Goal: Task Accomplishment & Management: Use online tool/utility

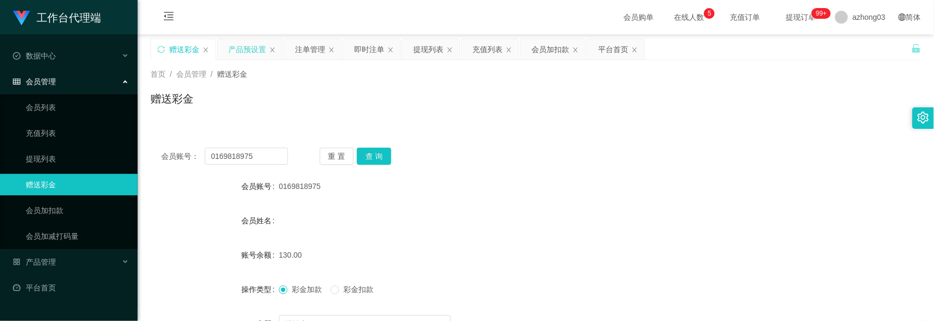
click at [254, 48] on div "产品预设置" at bounding box center [247, 49] width 38 height 20
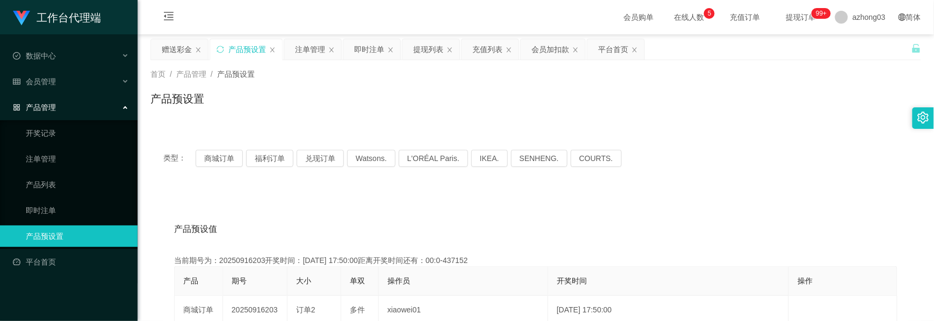
scroll to position [71, 0]
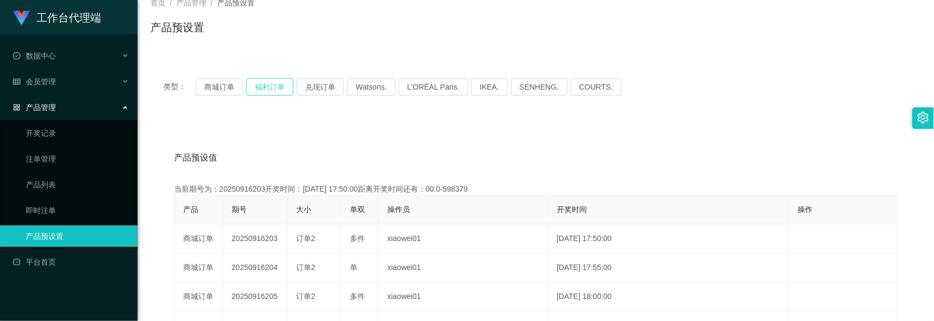
click at [271, 88] on button "福利订单" at bounding box center [269, 86] width 47 height 17
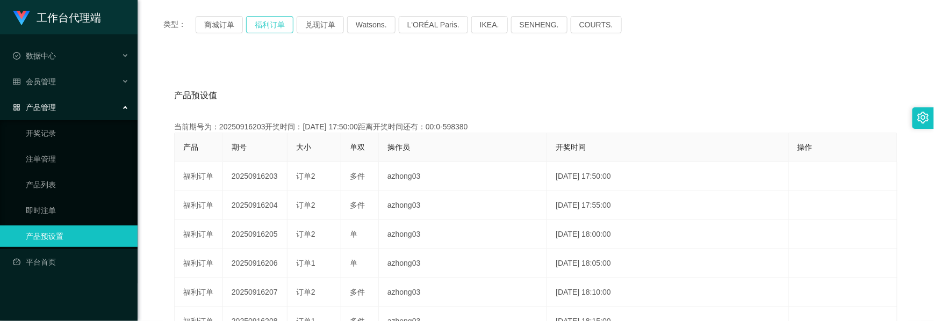
scroll to position [143, 0]
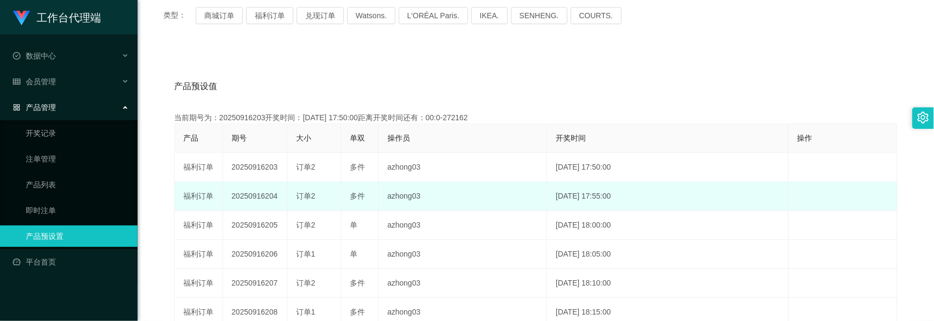
click at [255, 192] on td "20250916204" at bounding box center [255, 196] width 64 height 29
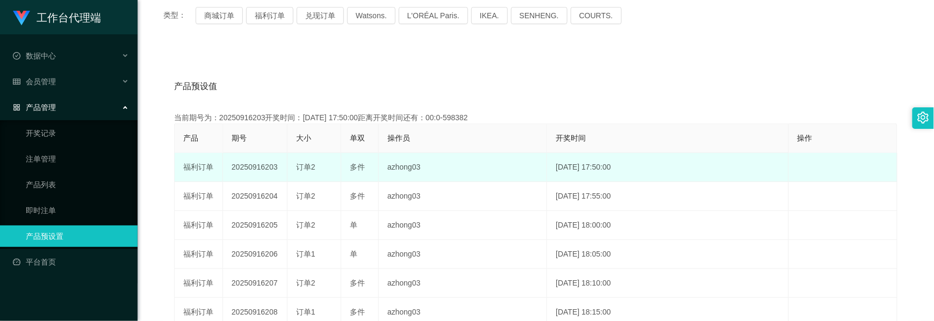
copy td "20250916204"
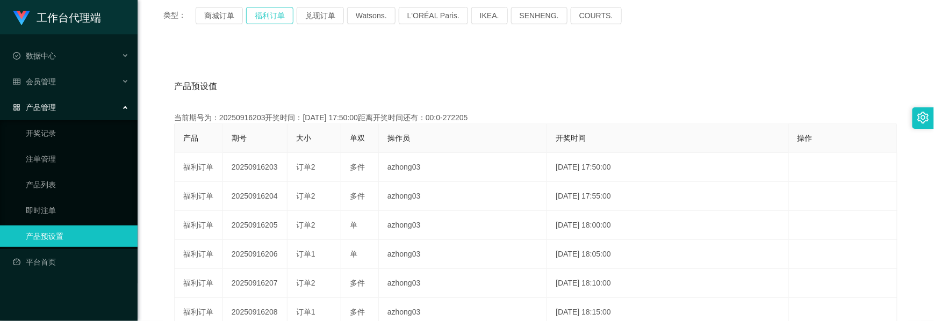
click at [267, 11] on button "福利订单" at bounding box center [269, 15] width 47 height 17
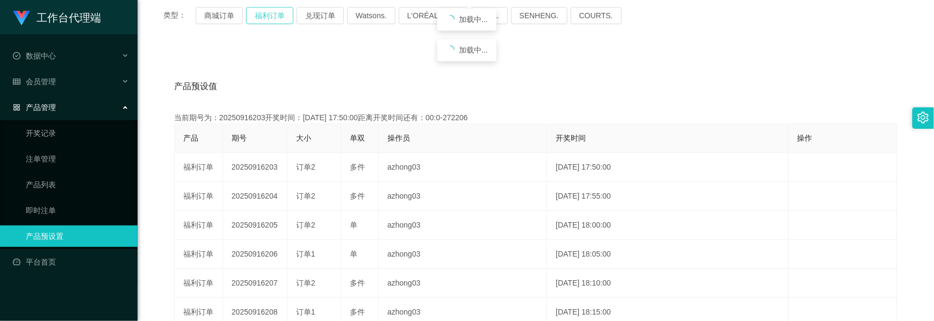
click at [267, 11] on button "福利订单" at bounding box center [269, 15] width 47 height 17
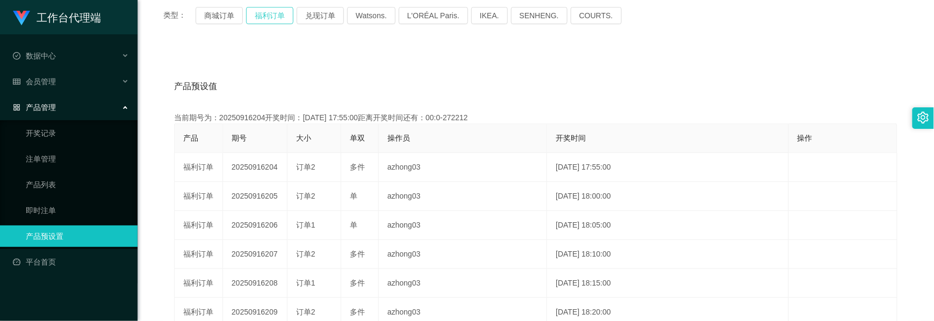
click at [267, 11] on button "福利订单" at bounding box center [269, 15] width 47 height 17
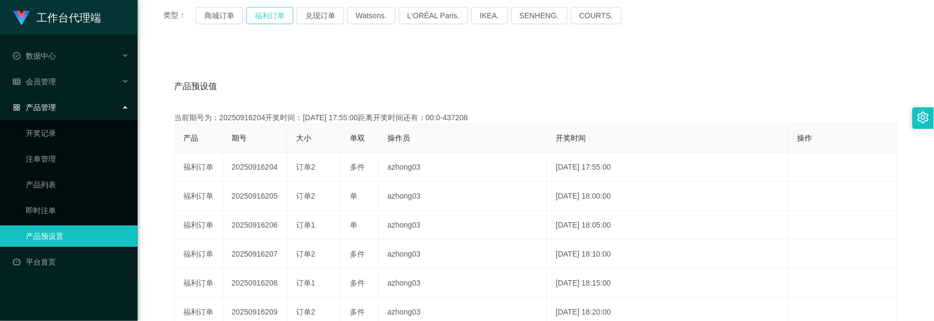
click at [267, 11] on button "福利订单" at bounding box center [269, 15] width 47 height 17
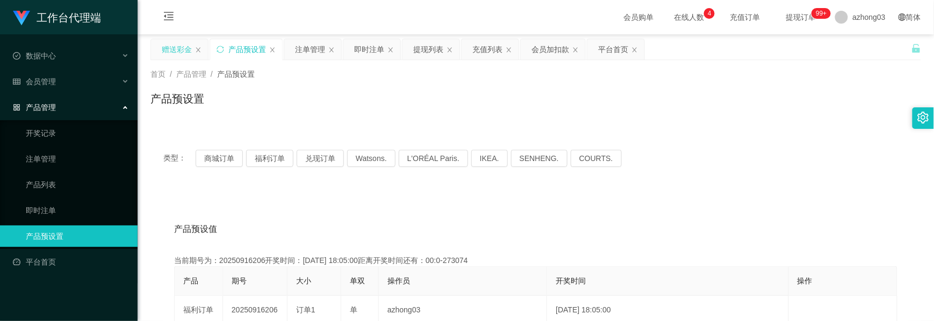
click at [183, 54] on div "赠送彩金" at bounding box center [177, 49] width 30 height 20
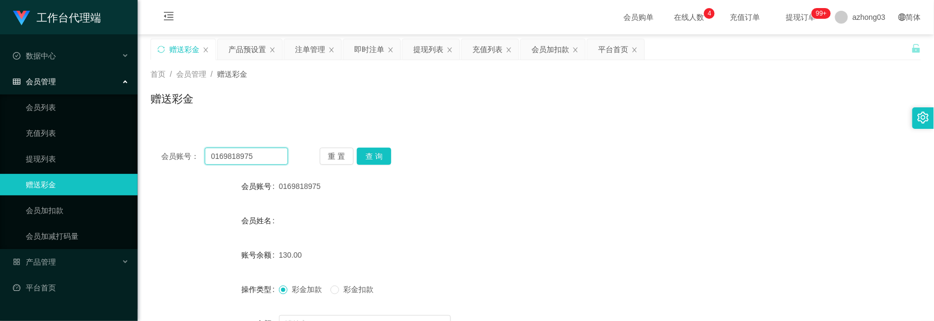
click at [172, 150] on div "会员账号： 0169818975" at bounding box center [224, 156] width 127 height 17
paste input "felicia"
type input "felicia"
click at [381, 155] on button "查 询" at bounding box center [374, 156] width 34 height 17
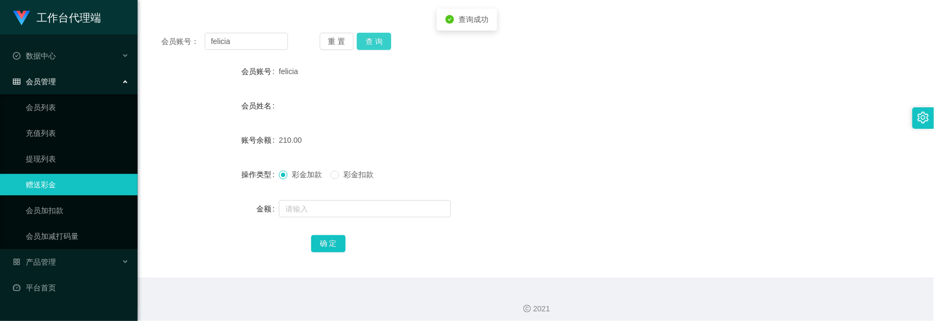
scroll to position [121, 0]
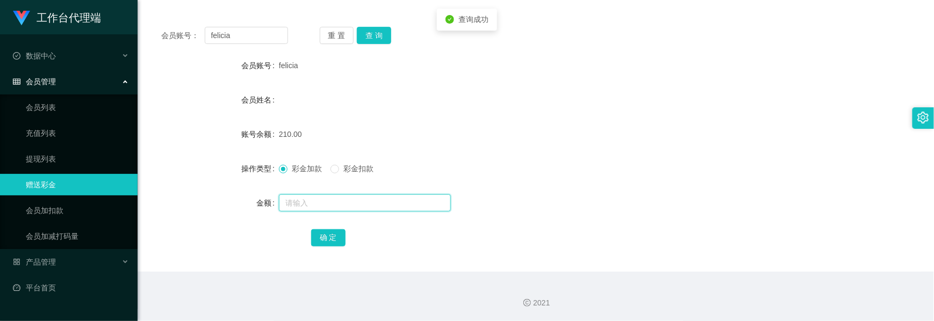
click at [298, 207] on input "text" at bounding box center [365, 202] width 172 height 17
type input "180"
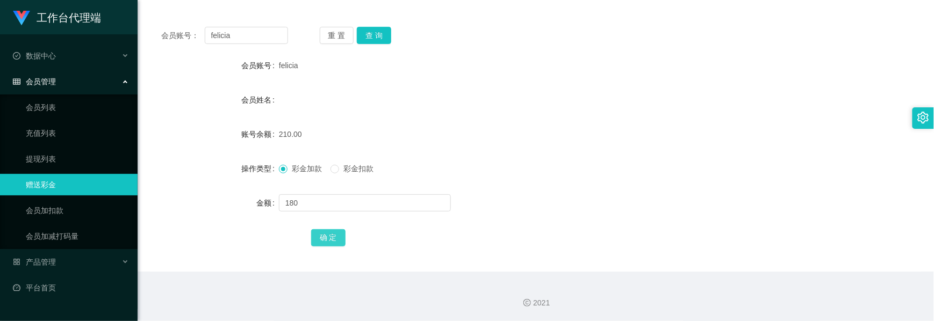
click at [331, 239] on button "确 定" at bounding box center [328, 237] width 34 height 17
